Goal: Task Accomplishment & Management: Use online tool/utility

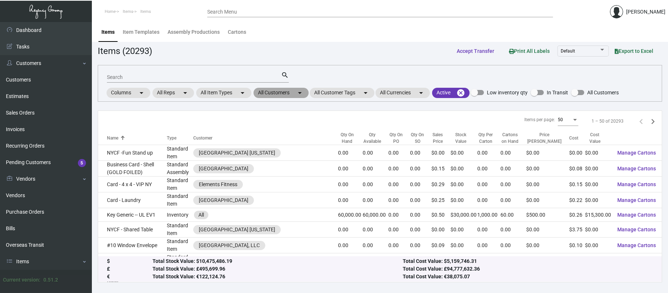
click at [271, 95] on mat-chip "All Customers arrow_drop_down" at bounding box center [280, 93] width 55 height 10
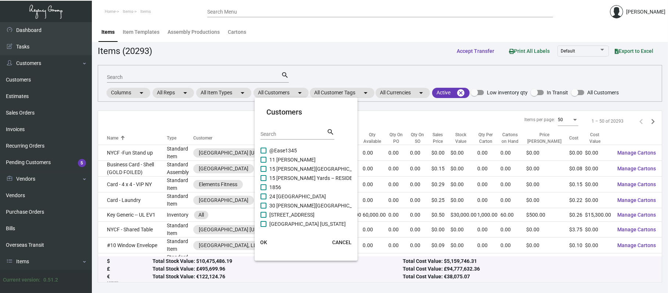
click at [269, 132] on input "Search" at bounding box center [293, 134] width 66 height 6
type input "v"
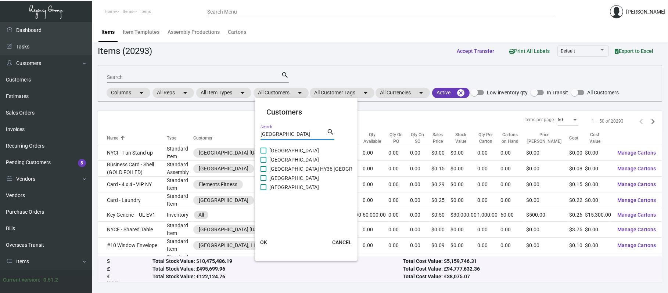
type input "[GEOGRAPHIC_DATA]"
click at [319, 186] on span "[GEOGRAPHIC_DATA]" at bounding box center [294, 187] width 50 height 9
click at [263, 190] on input "[GEOGRAPHIC_DATA]" at bounding box center [263, 190] width 0 height 0
checkbox input "true"
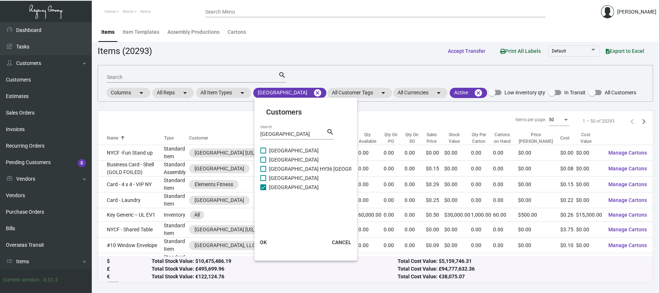
click at [262, 244] on span "OK" at bounding box center [263, 242] width 7 height 6
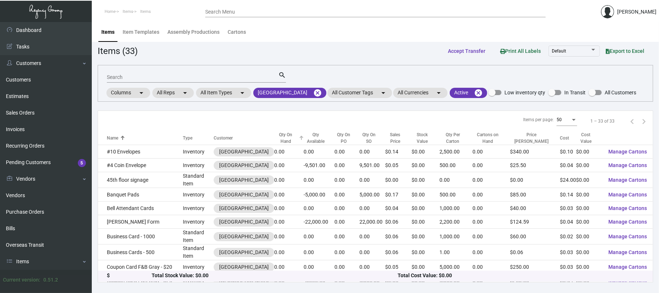
click at [297, 145] on div "Qty On Hand" at bounding box center [285, 137] width 23 height 13
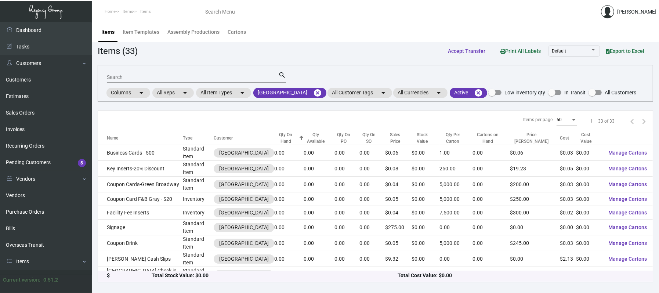
click at [297, 145] on div "Qty On Hand" at bounding box center [285, 137] width 23 height 13
click at [353, 54] on div "Items (33) Accept Transfer Print All Labels Default Export to Excel" at bounding box center [376, 51] width 556 height 14
